Goal: Task Accomplishment & Management: Use online tool/utility

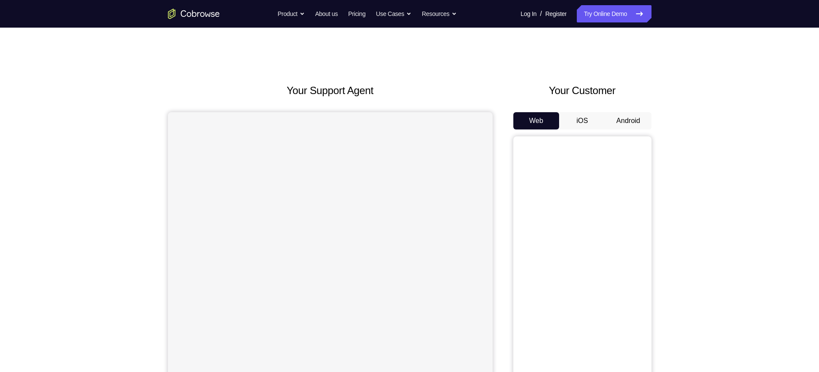
click at [631, 123] on button "Android" at bounding box center [628, 120] width 46 height 17
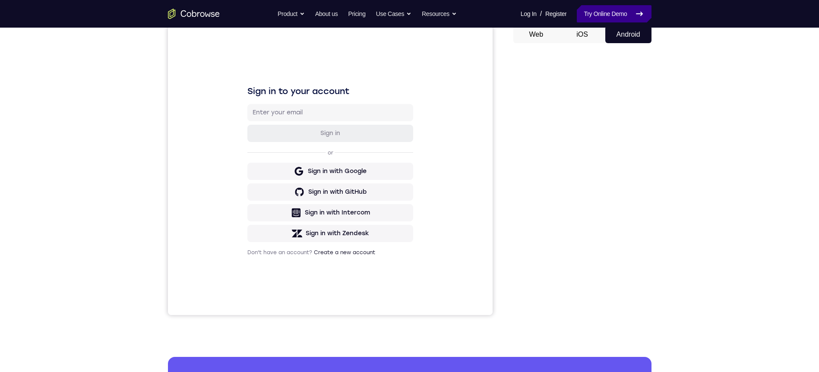
click at [595, 13] on link "Try Online Demo" at bounding box center [614, 13] width 74 height 17
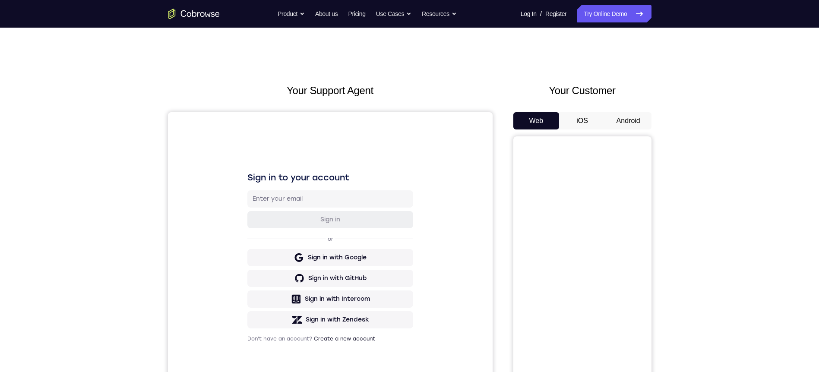
click at [630, 117] on button "Android" at bounding box center [628, 120] width 46 height 17
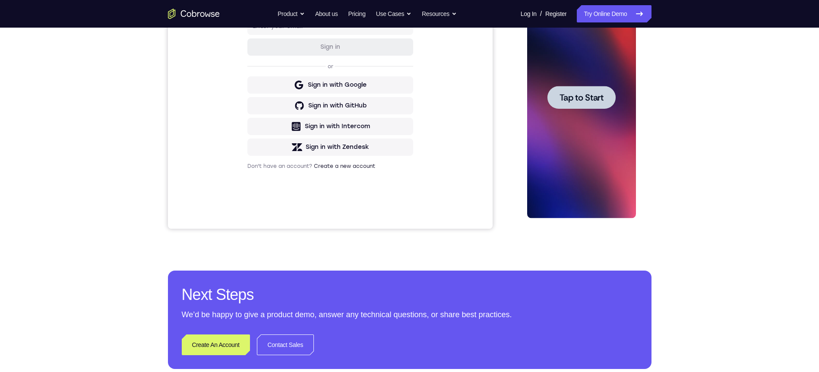
drag, startPoint x: 543, startPoint y: 62, endPoint x: 1036, endPoint y: -24, distance: 500.8
click at [543, 62] on div at bounding box center [581, 98] width 109 height 242
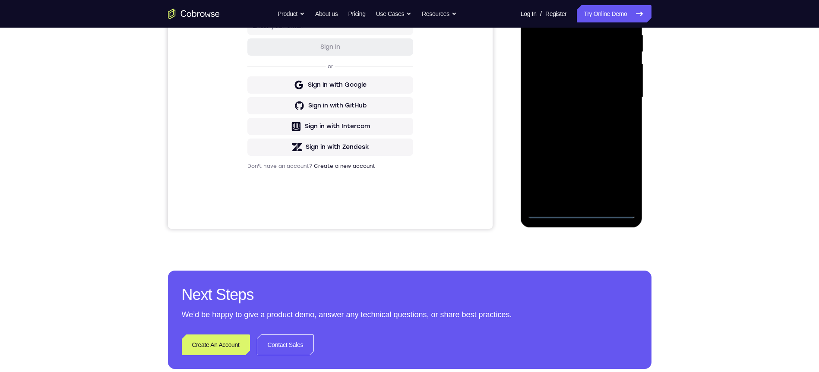
drag, startPoint x: 583, startPoint y: 209, endPoint x: 1039, endPoint y: 55, distance: 481.1
click at [583, 209] on div at bounding box center [581, 98] width 109 height 242
drag, startPoint x: 584, startPoint y: 214, endPoint x: 593, endPoint y: 214, distance: 9.1
click at [583, 214] on div at bounding box center [581, 98] width 109 height 242
click at [623, 171] on div at bounding box center [581, 98] width 109 height 242
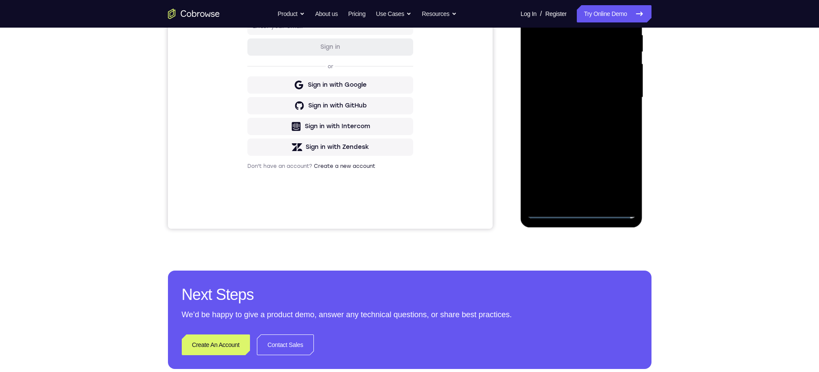
scroll to position [43, 0]
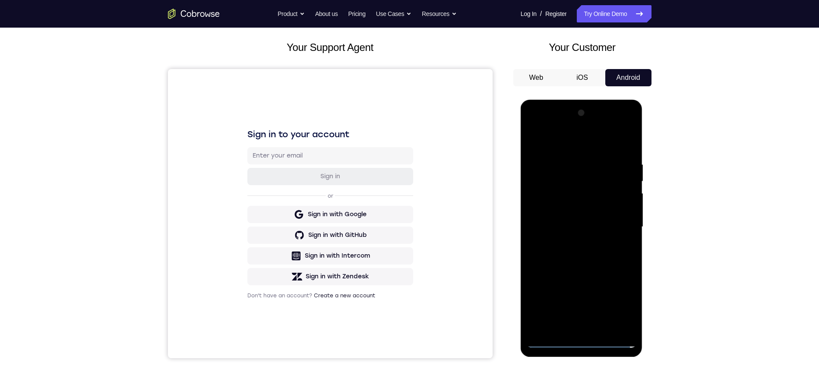
click at [555, 147] on div at bounding box center [581, 227] width 109 height 242
click at [622, 219] on div at bounding box center [581, 227] width 109 height 242
click at [574, 241] on div at bounding box center [581, 227] width 109 height 242
click at [566, 214] on div at bounding box center [581, 227] width 109 height 242
click at [576, 236] on div at bounding box center [581, 227] width 109 height 242
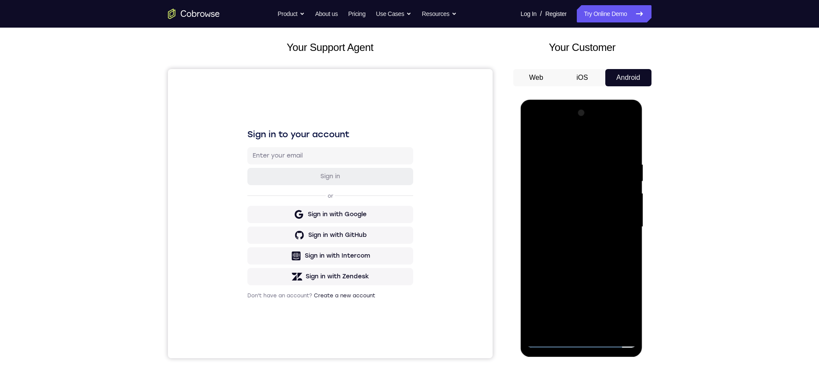
click at [578, 229] on div at bounding box center [581, 227] width 109 height 242
click at [574, 262] on div at bounding box center [581, 227] width 109 height 242
click at [577, 256] on div at bounding box center [581, 227] width 109 height 242
click at [571, 126] on div at bounding box center [581, 227] width 109 height 242
click at [592, 264] on div at bounding box center [581, 227] width 109 height 242
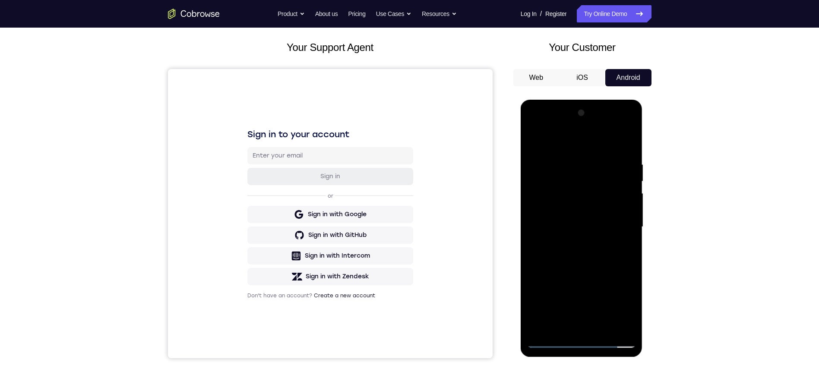
click at [625, 263] on div at bounding box center [581, 227] width 109 height 242
click at [629, 266] on div at bounding box center [581, 227] width 109 height 242
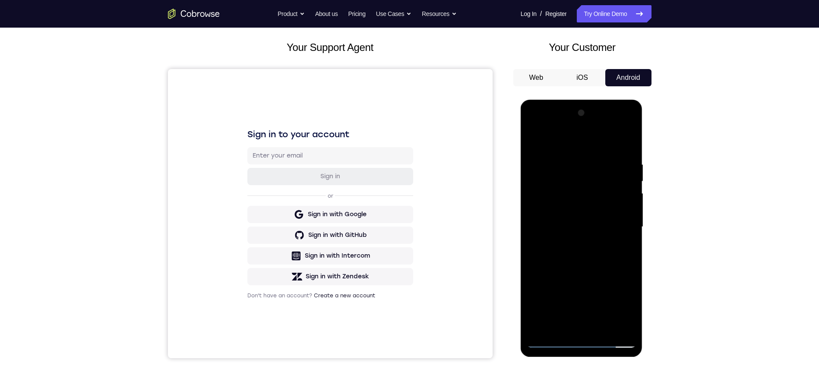
click at [579, 270] on div at bounding box center [581, 227] width 109 height 242
click at [603, 328] on div at bounding box center [581, 227] width 109 height 242
click at [582, 275] on div at bounding box center [581, 227] width 109 height 242
click at [588, 207] on div at bounding box center [581, 227] width 109 height 242
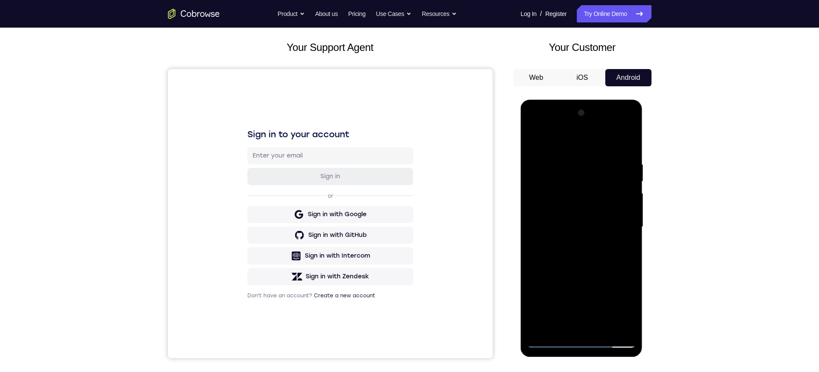
drag, startPoint x: 621, startPoint y: 185, endPoint x: 614, endPoint y: 165, distance: 21.6
click at [614, 165] on div at bounding box center [581, 227] width 109 height 242
click at [577, 285] on div at bounding box center [581, 227] width 109 height 242
click at [578, 272] on div at bounding box center [581, 227] width 109 height 242
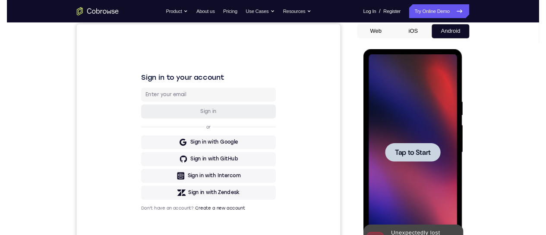
scroll to position [82, 0]
